Goal: Task Accomplishment & Management: Use online tool/utility

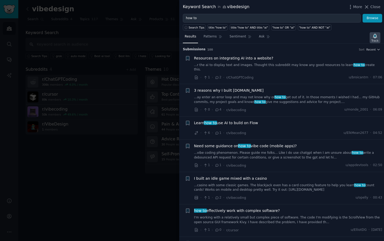
click at [376, 39] on div "Track" at bounding box center [375, 41] width 7 height 4
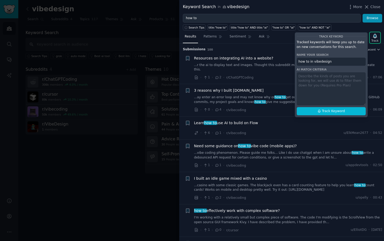
click at [366, 29] on div "Search Tips title:"how to" title:"how to" AND title:"ai" "how to" OR "ai" "how …" at bounding box center [281, 26] width 205 height 8
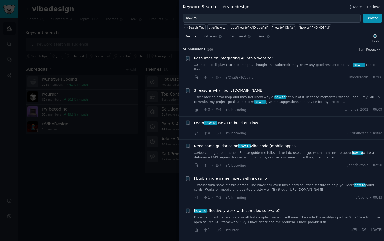
click at [372, 8] on span "Close" at bounding box center [376, 6] width 10 height 5
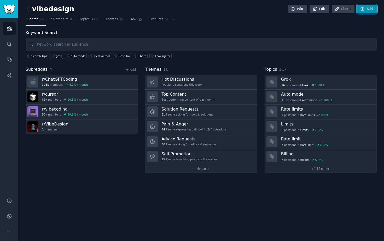
click at [366, 11] on link "Add" at bounding box center [368, 9] width 20 height 9
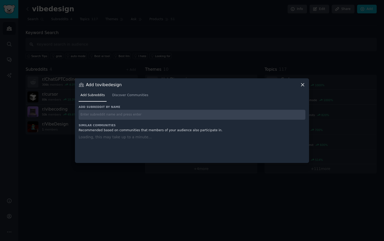
click at [294, 38] on div at bounding box center [192, 120] width 384 height 241
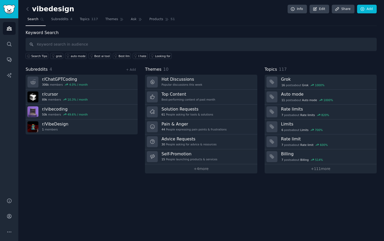
click at [247, 55] on div "Search Tips grok auto mode Best ai tool Best llm I hate Looking for" at bounding box center [201, 55] width 351 height 8
